Goal: Navigation & Orientation: Find specific page/section

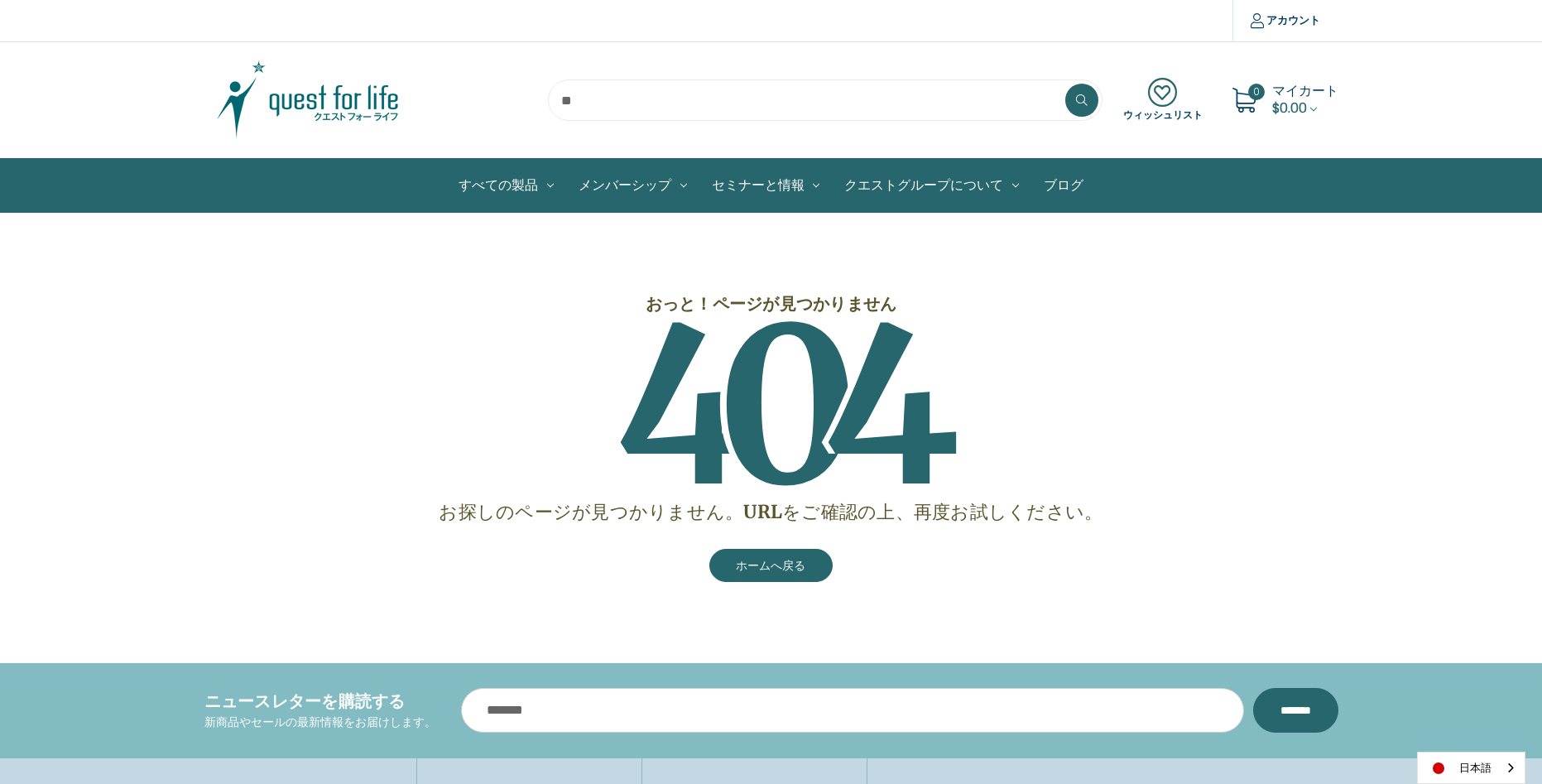
click at [333, 90] on img at bounding box center [308, 100] width 207 height 83
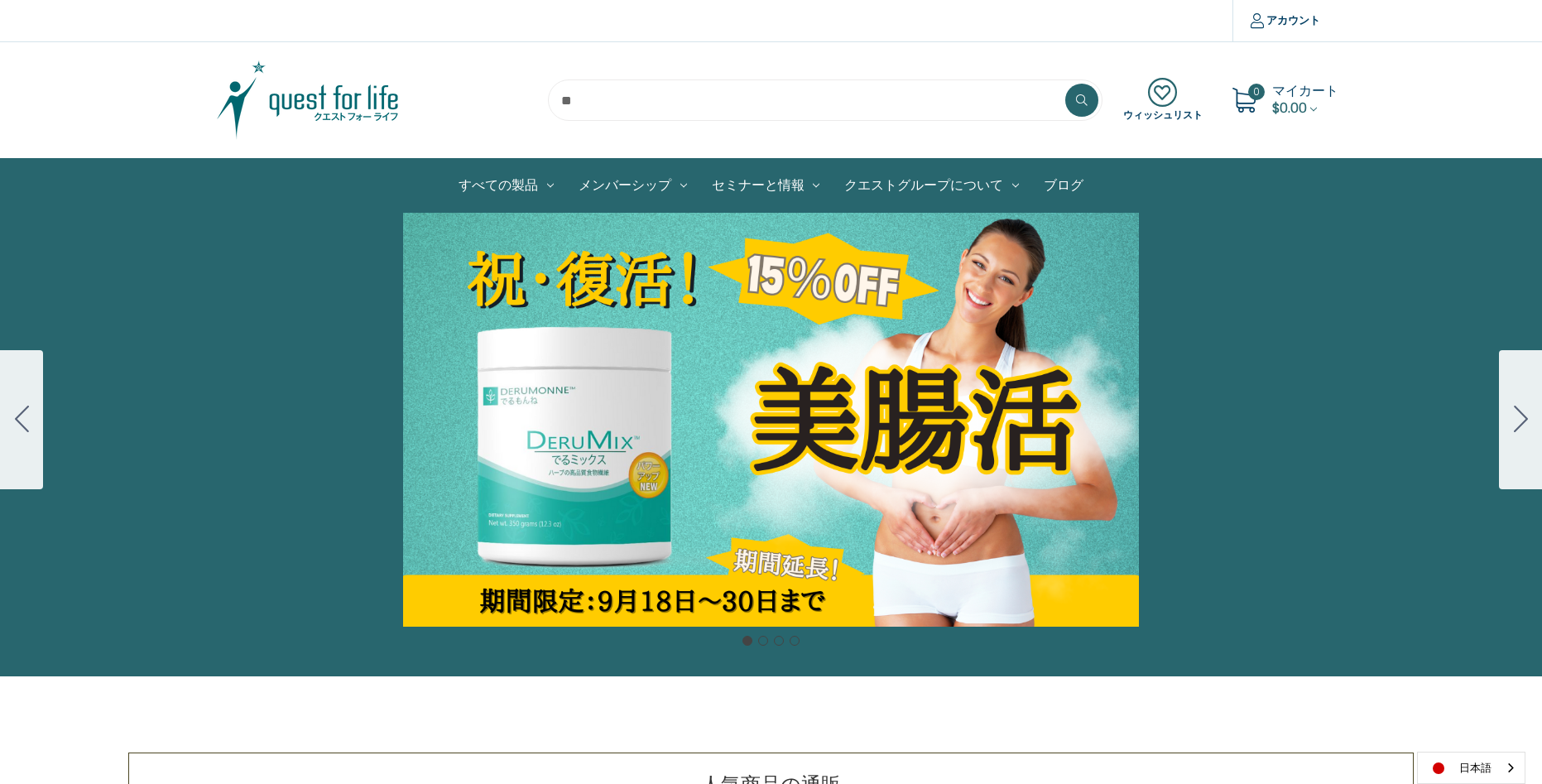
click at [1524, 410] on icon "Go to slide 2" at bounding box center [1521, 418] width 14 height 26
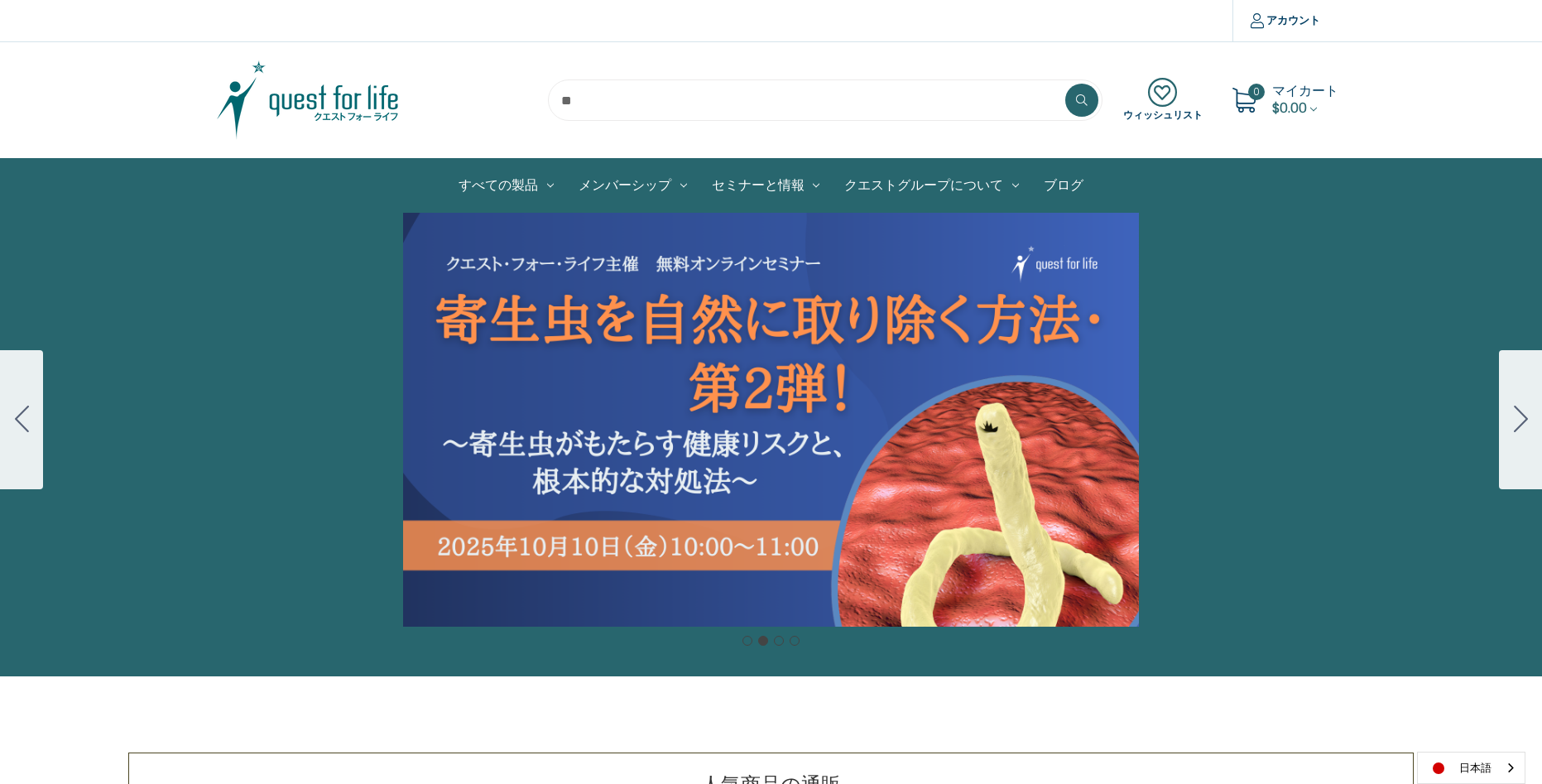
click at [1525, 412] on icon "Go to slide 3" at bounding box center [1521, 418] width 14 height 26
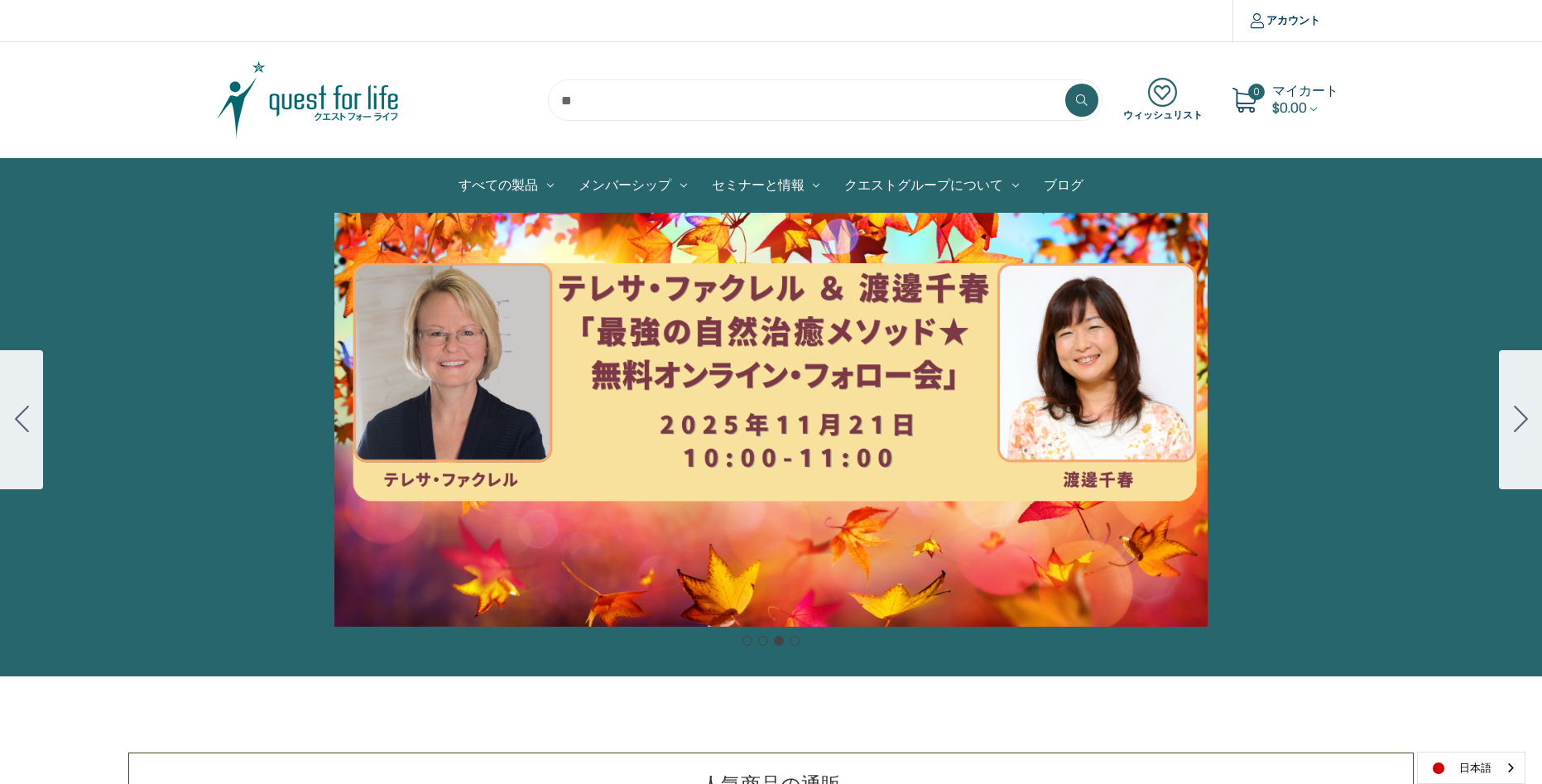
click at [1522, 418] on icon "Go to slide 4" at bounding box center [1521, 418] width 14 height 26
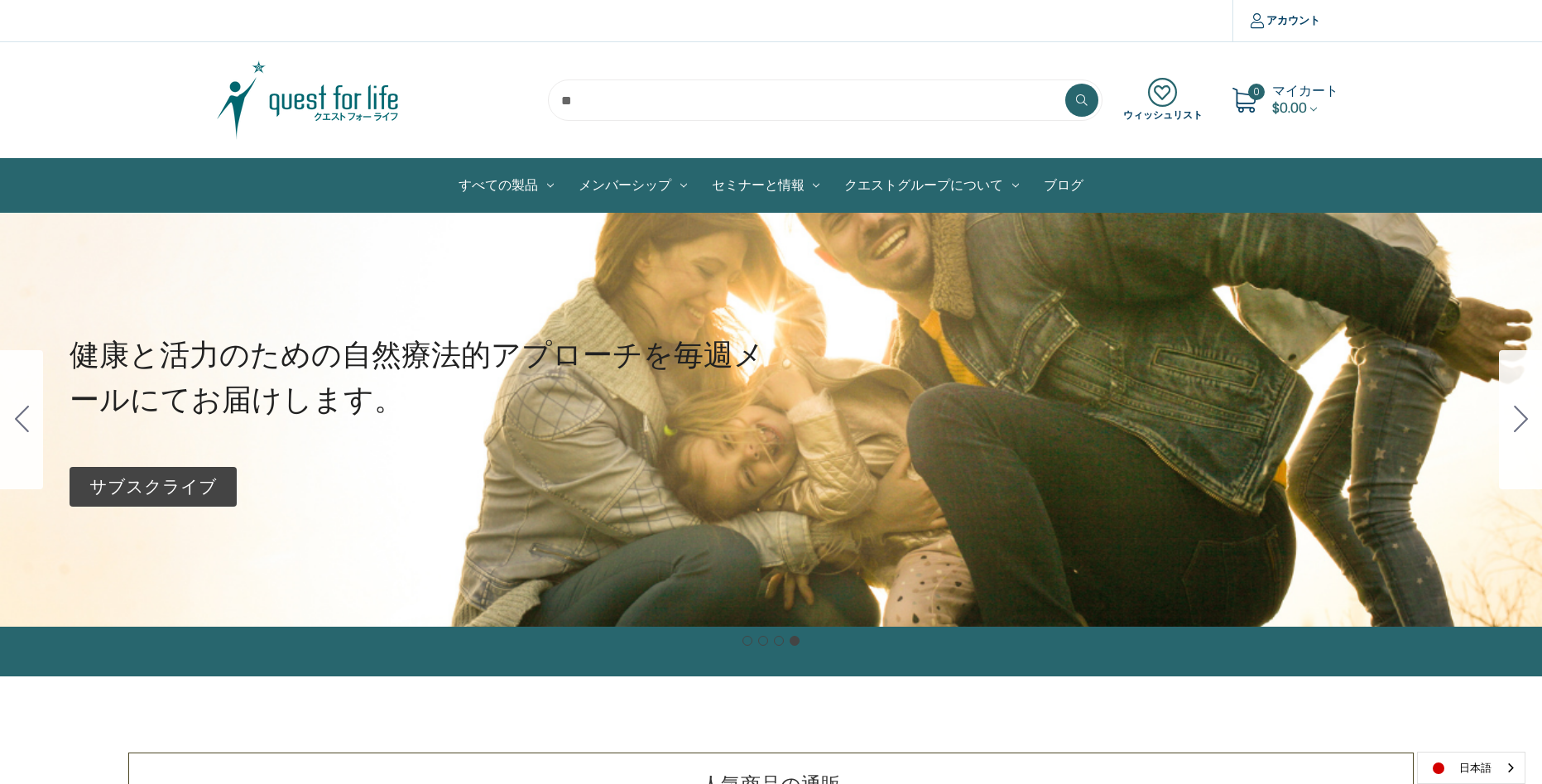
click at [1523, 423] on icon "Go to slide 1" at bounding box center [1521, 418] width 14 height 26
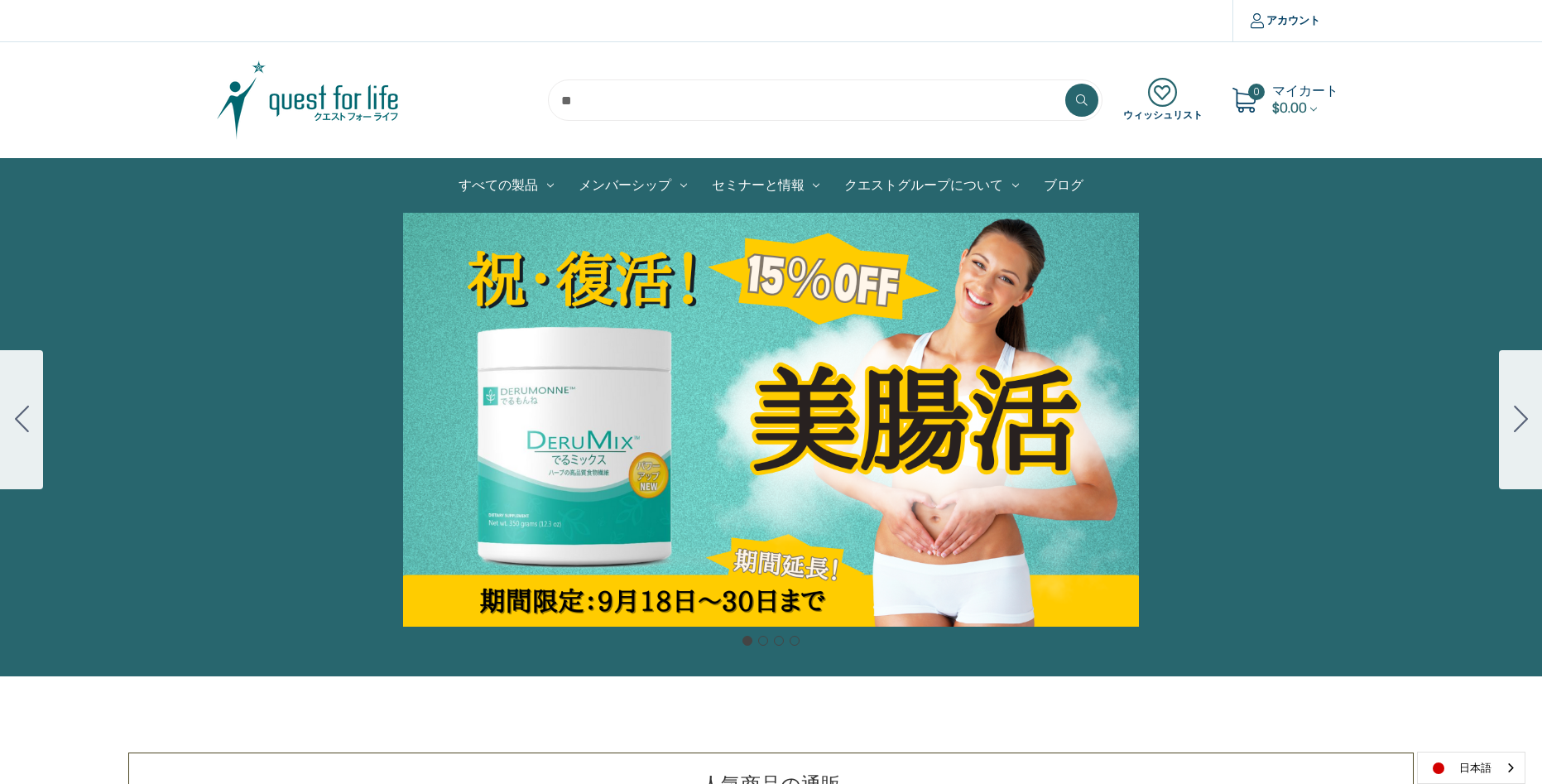
drag, startPoint x: 1523, startPoint y: 425, endPoint x: 1516, endPoint y: 431, distance: 9.2
click at [1522, 425] on icon "Go to slide 2" at bounding box center [1521, 418] width 14 height 26
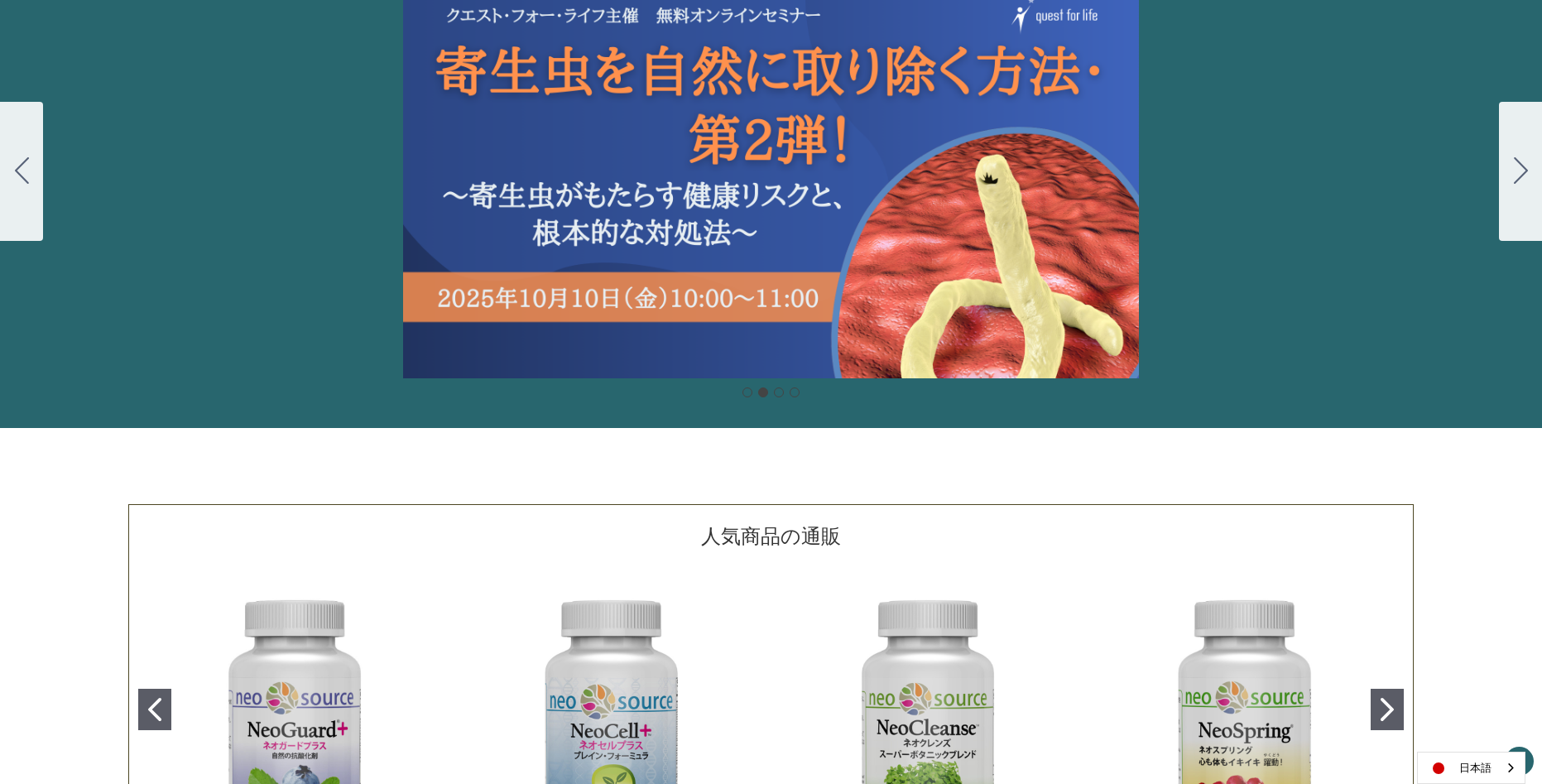
scroll to position [497, 0]
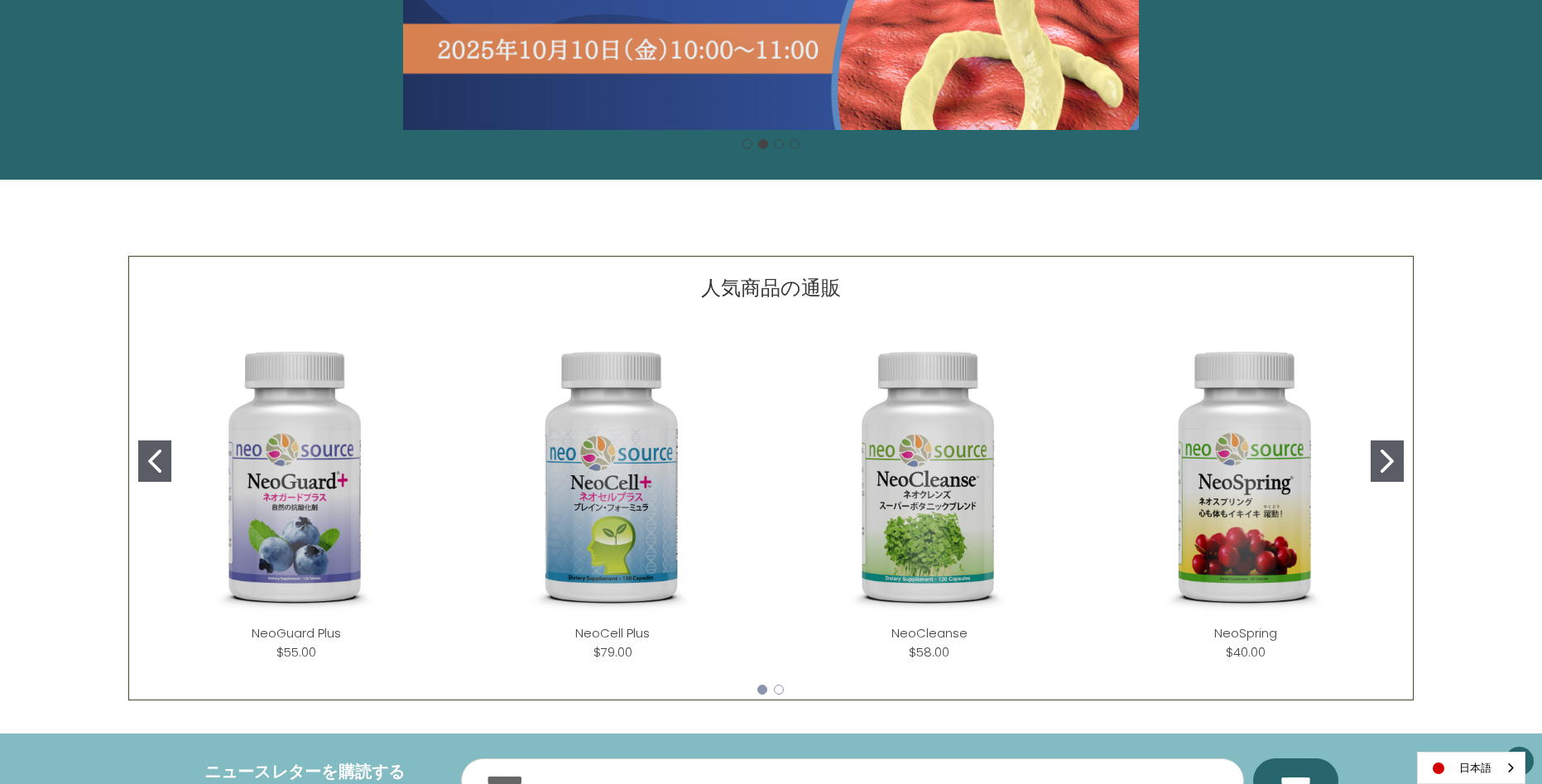
click at [1390, 465] on icon "Go to slide 2" at bounding box center [1387, 461] width 13 height 23
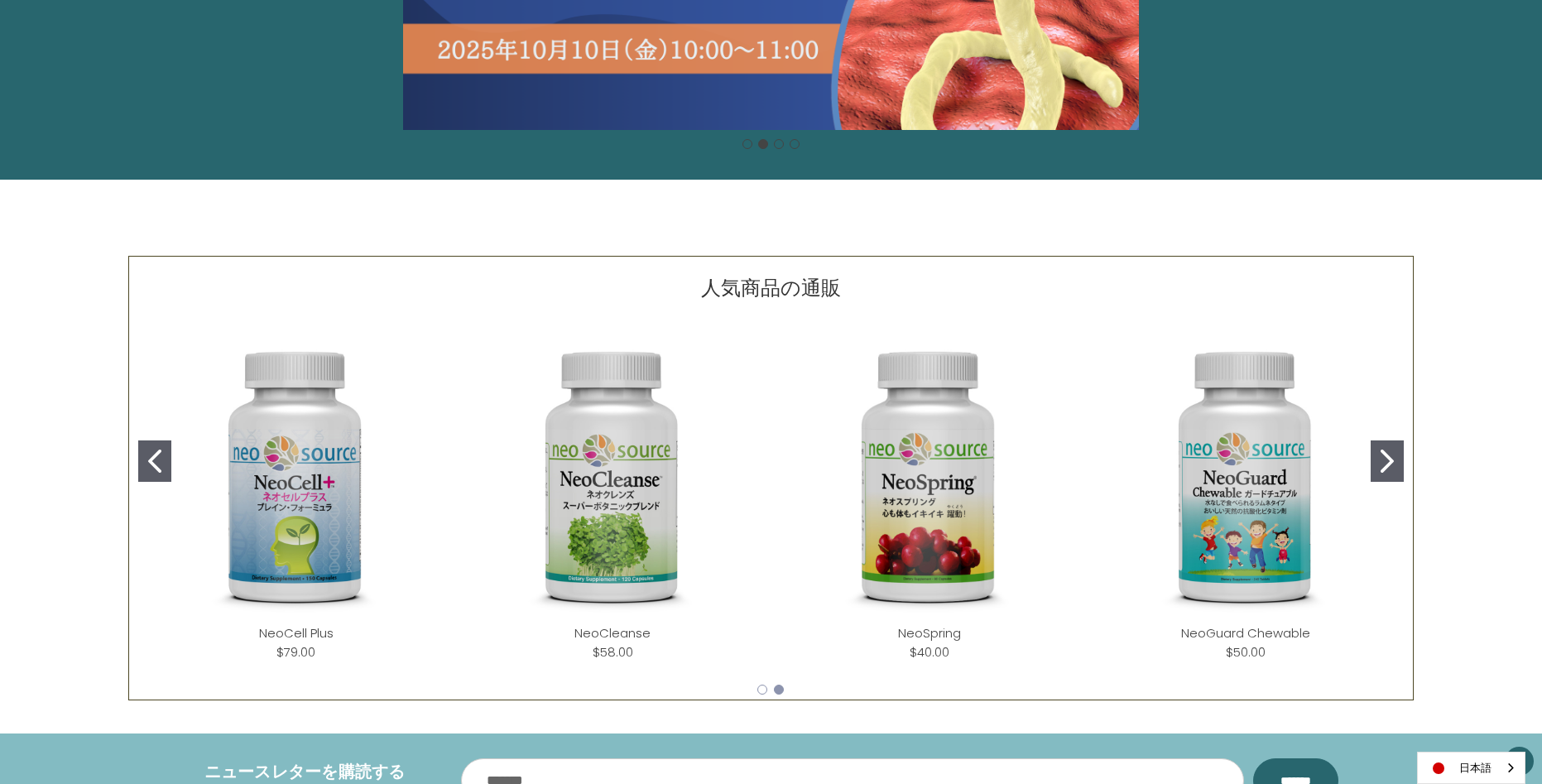
click at [1391, 465] on icon "Go to slide 2" at bounding box center [1387, 461] width 13 height 23
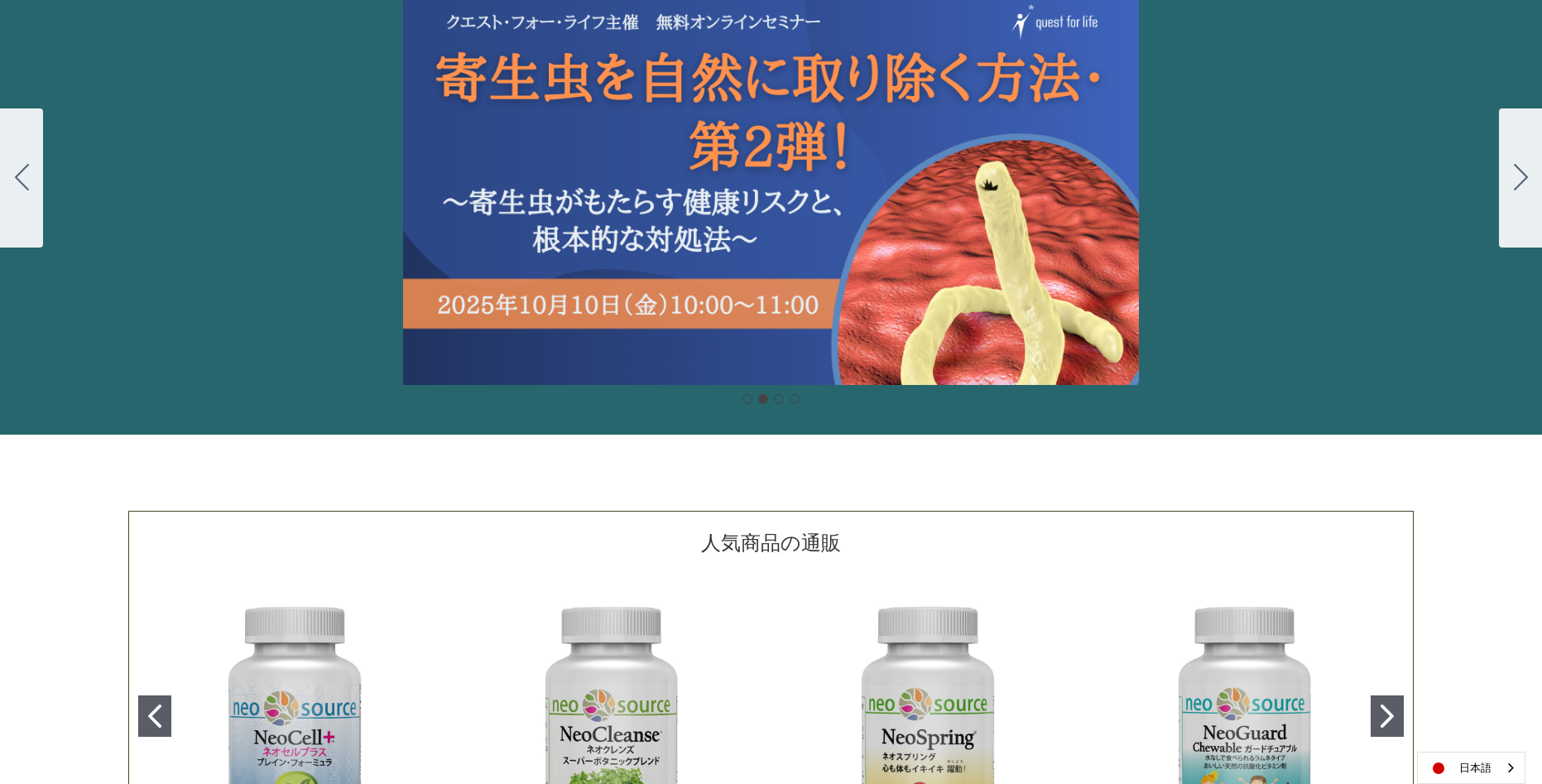
scroll to position [0, 0]
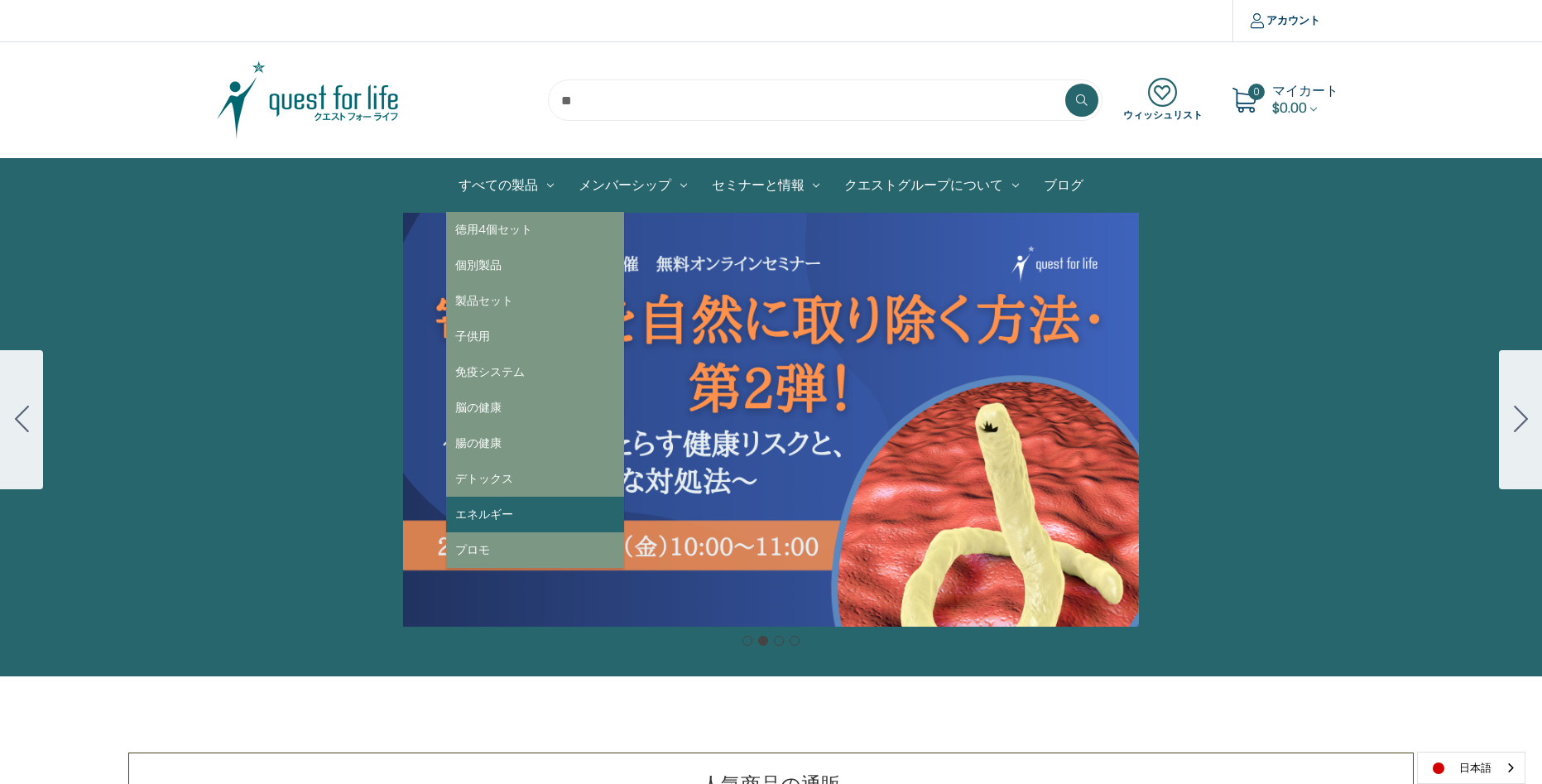
click at [502, 512] on link "エネルギー" at bounding box center [535, 514] width 178 height 35
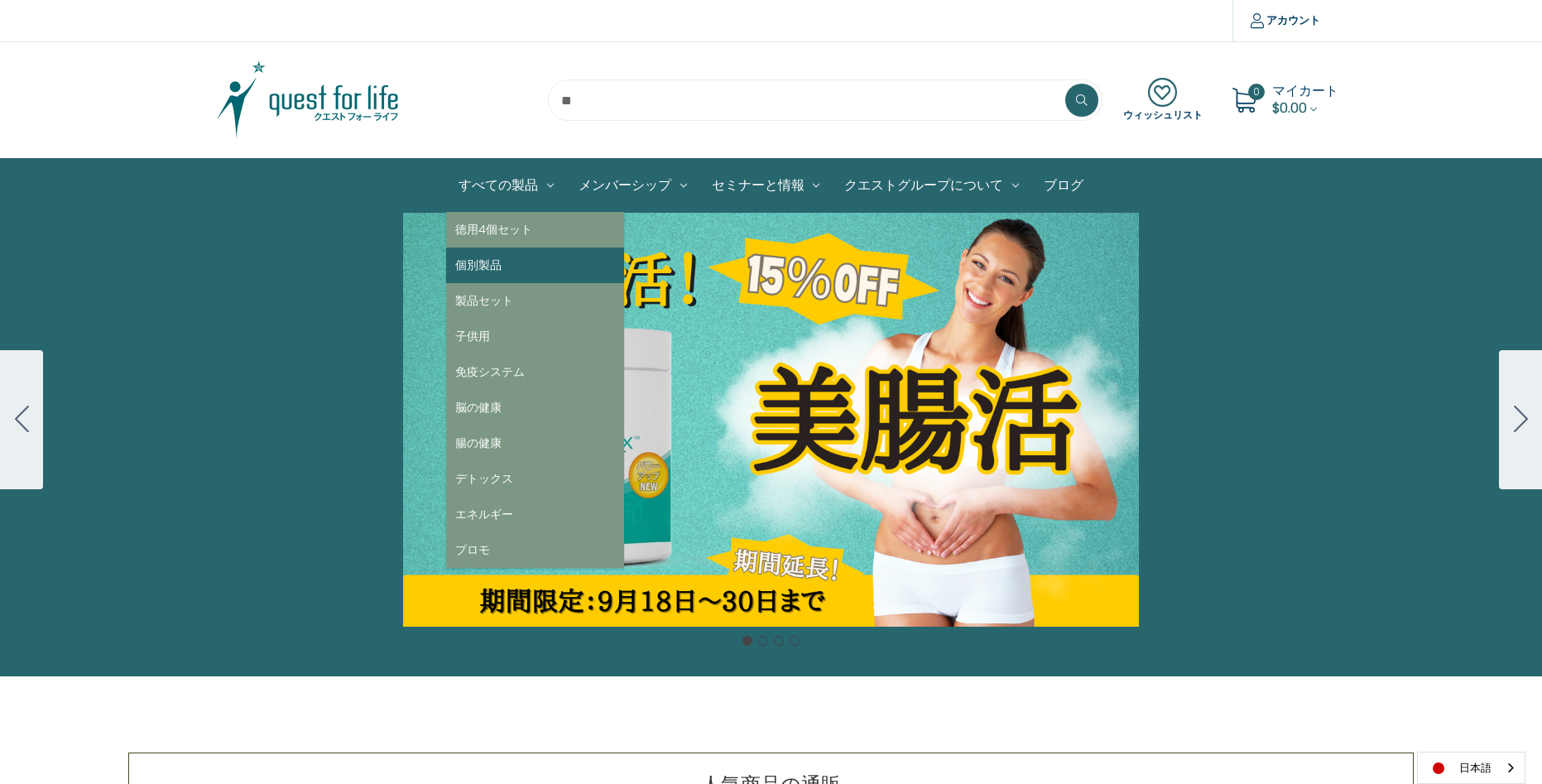
click at [493, 262] on link "個別製品" at bounding box center [535, 265] width 178 height 35
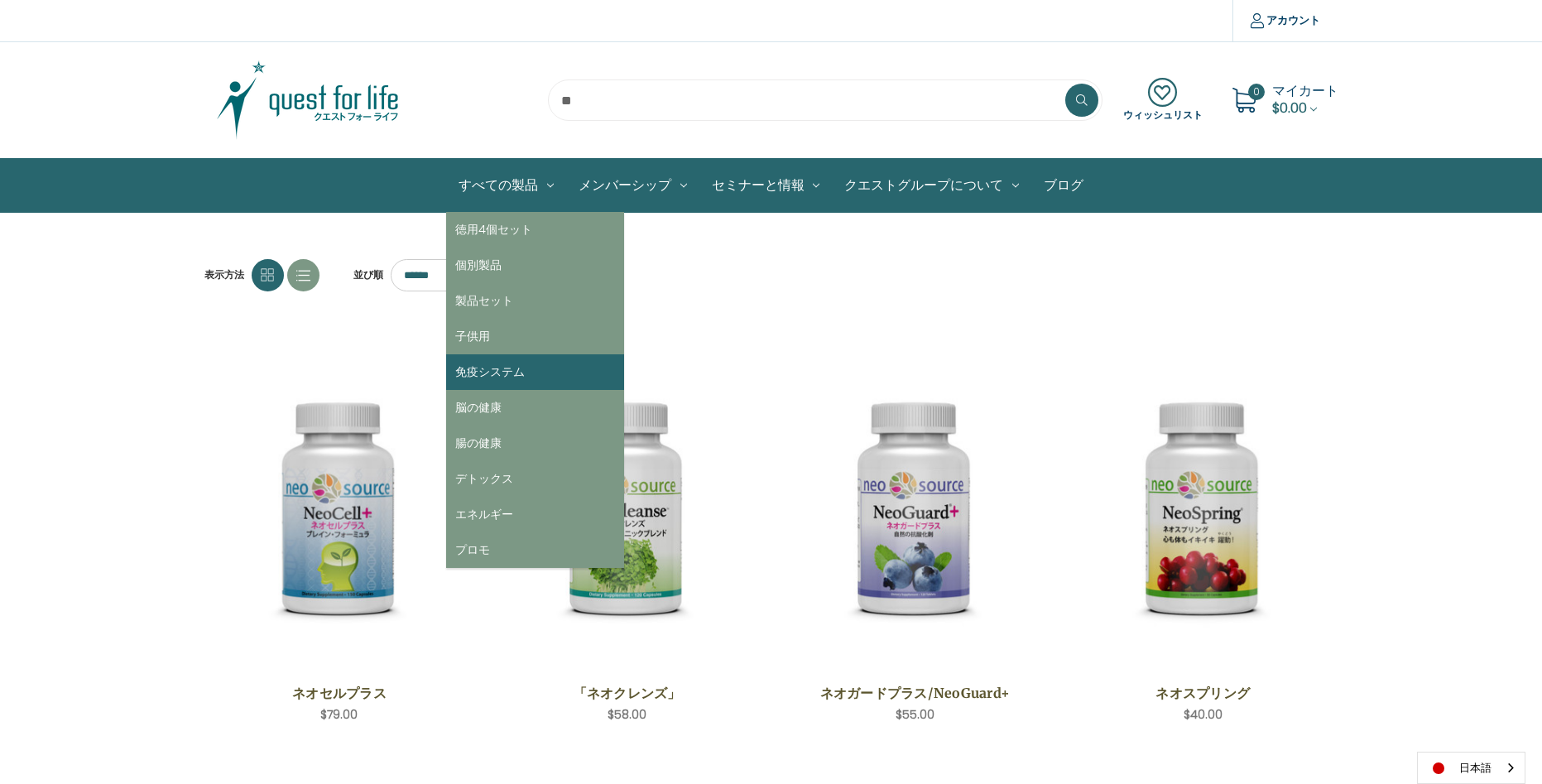
click at [523, 369] on link "免疫システム" at bounding box center [535, 372] width 178 height 35
